Goal: Information Seeking & Learning: Understand process/instructions

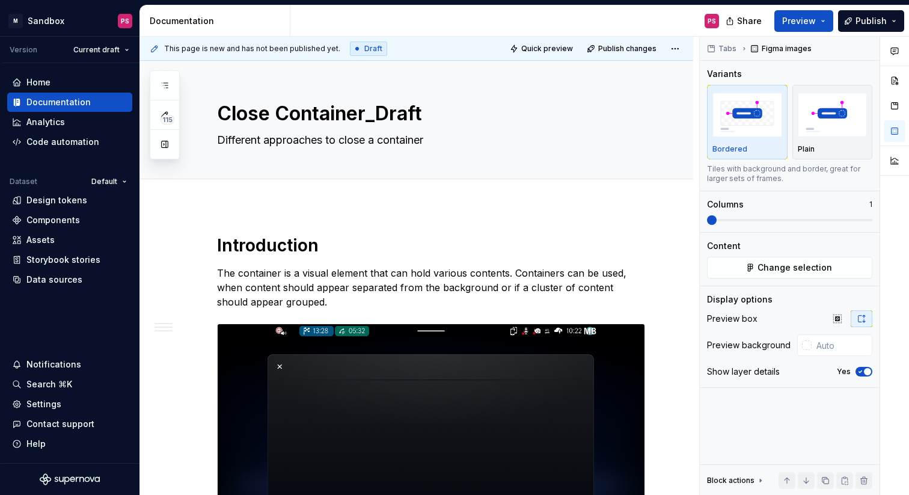
scroll to position [1213, 0]
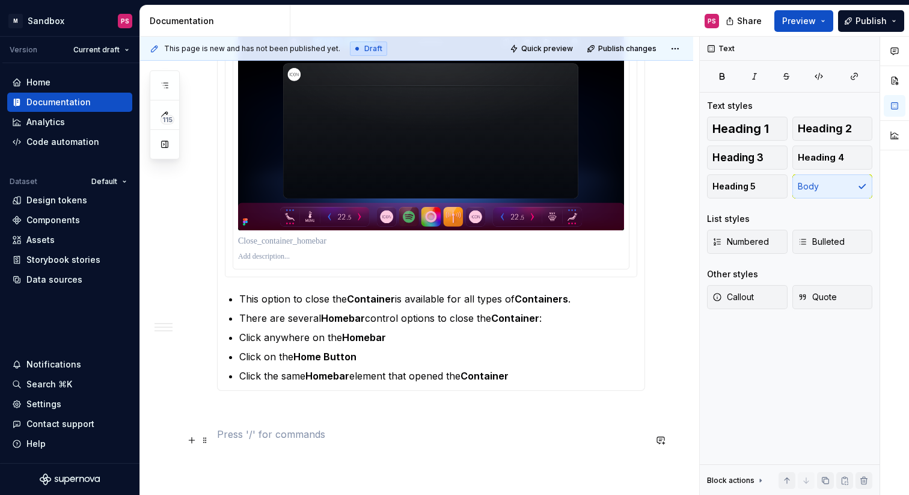
click at [531, 435] on p at bounding box center [431, 434] width 428 height 14
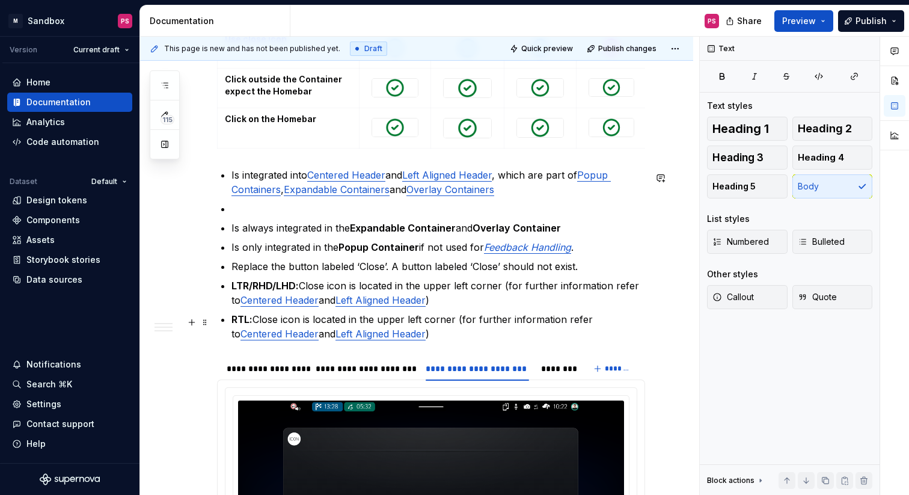
scroll to position [844, 0]
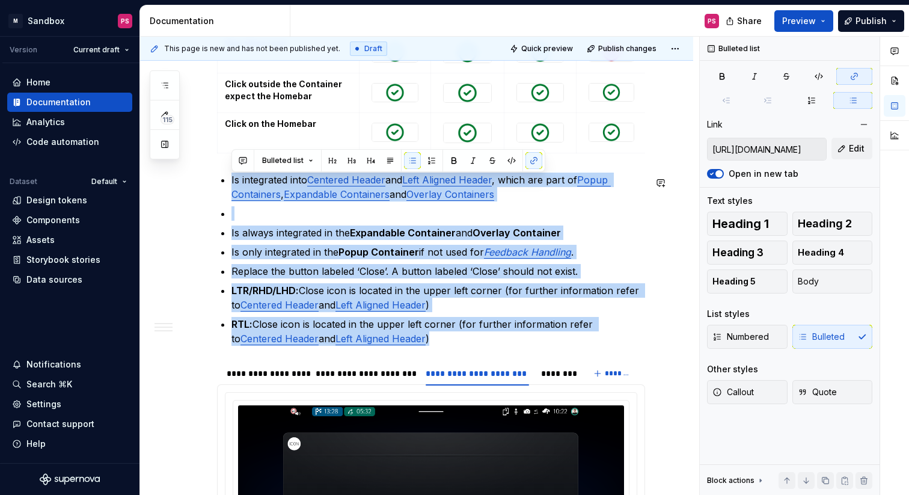
drag, startPoint x: 219, startPoint y: 169, endPoint x: 437, endPoint y: 350, distance: 283.4
click at [437, 350] on div "Introduction The container is a visual element that can hold various contents. …" at bounding box center [431, 100] width 428 height 1420
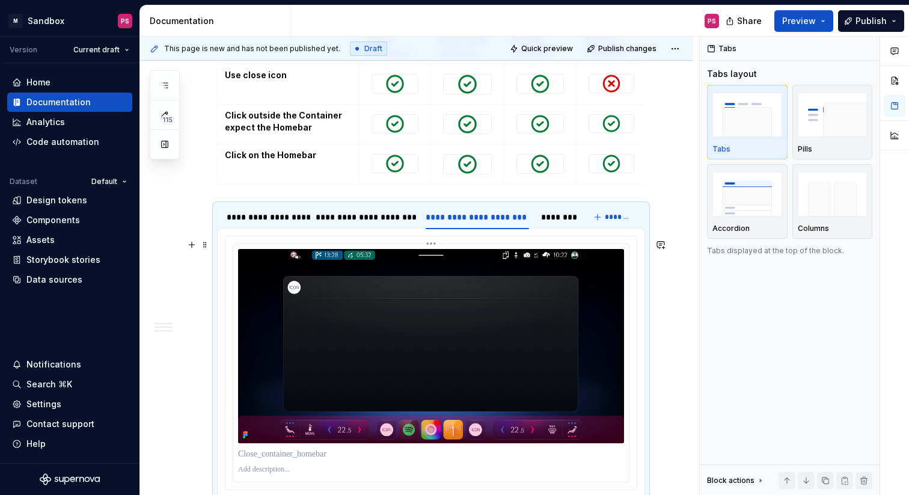
scroll to position [790, 0]
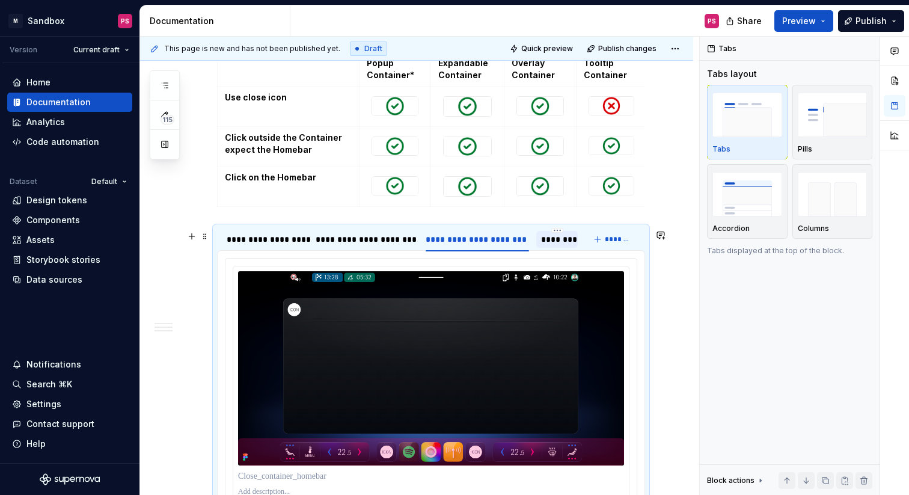
click at [564, 244] on div "********" at bounding box center [556, 239] width 31 height 12
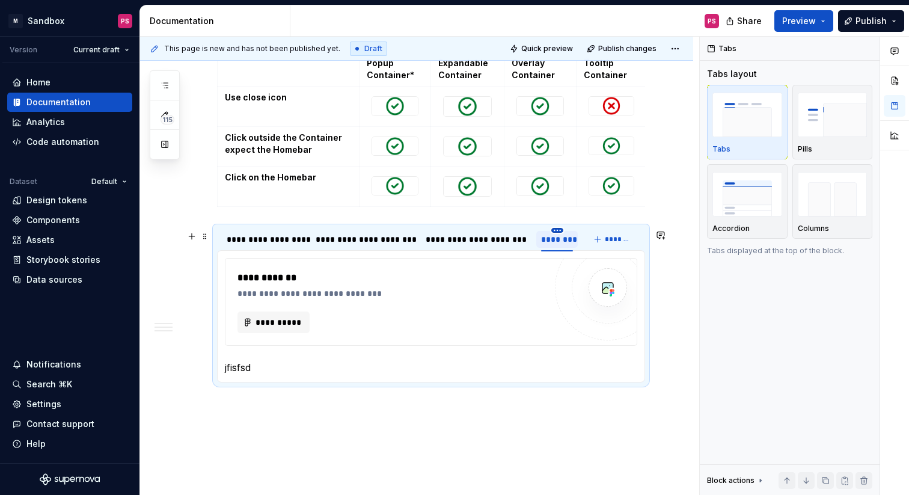
click at [558, 234] on html "× M Sandbox PS Version Current draft Home Documentation Analytics Code automati…" at bounding box center [454, 247] width 909 height 495
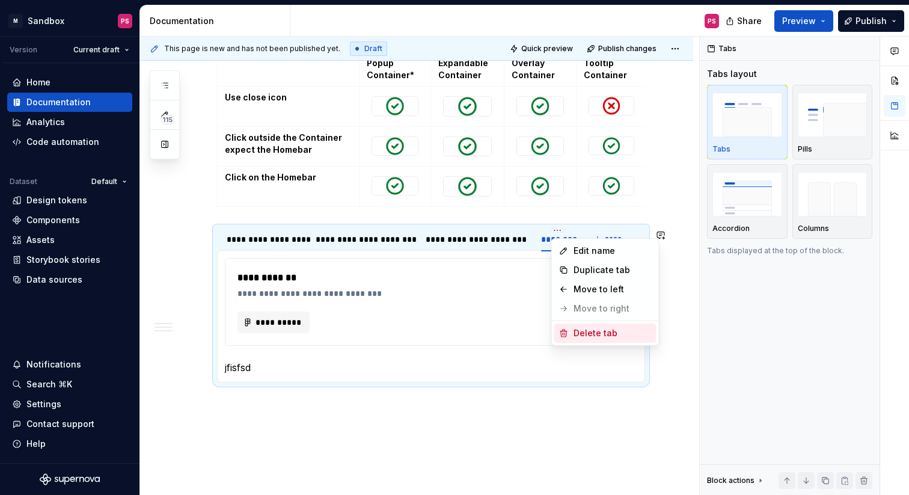
click at [580, 334] on div "Delete tab" at bounding box center [612, 333] width 78 height 12
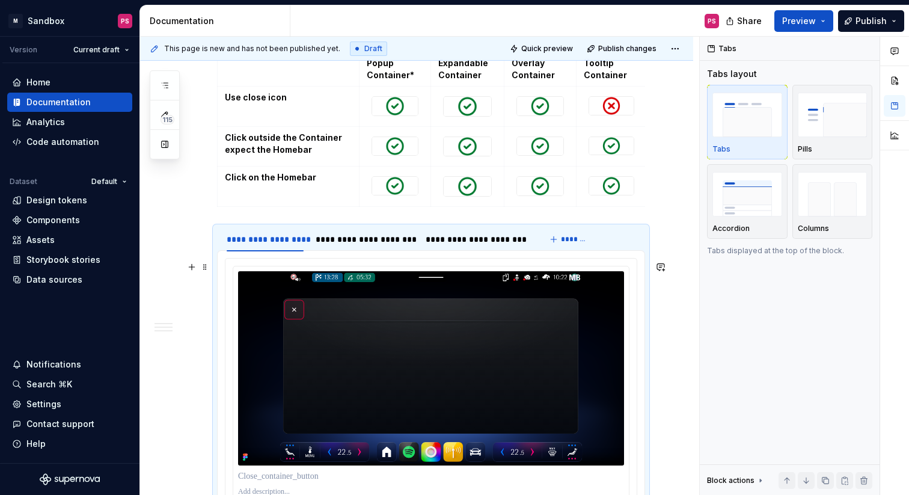
click at [670, 349] on div "**********" at bounding box center [416, 158] width 553 height 1487
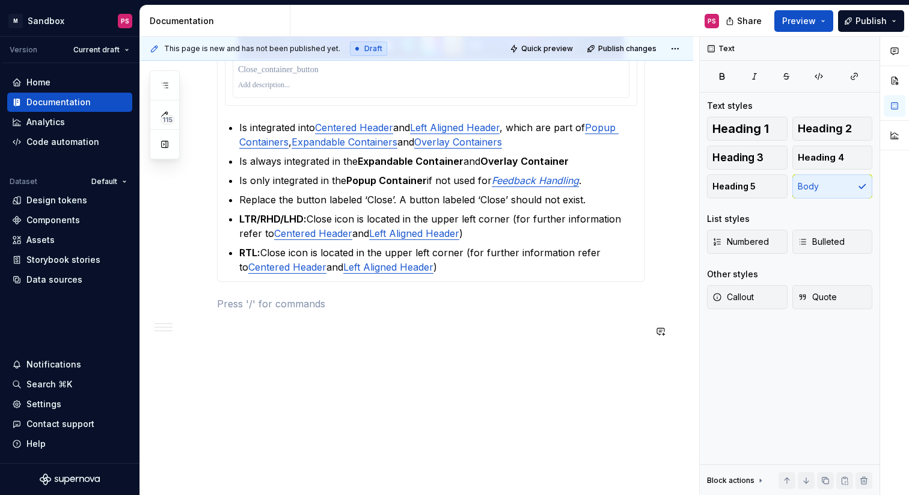
scroll to position [1202, 0]
click at [516, 300] on p at bounding box center [431, 303] width 428 height 14
type textarea "*"
